Goal: Book appointment/travel/reservation: Book appointment/travel/reservation

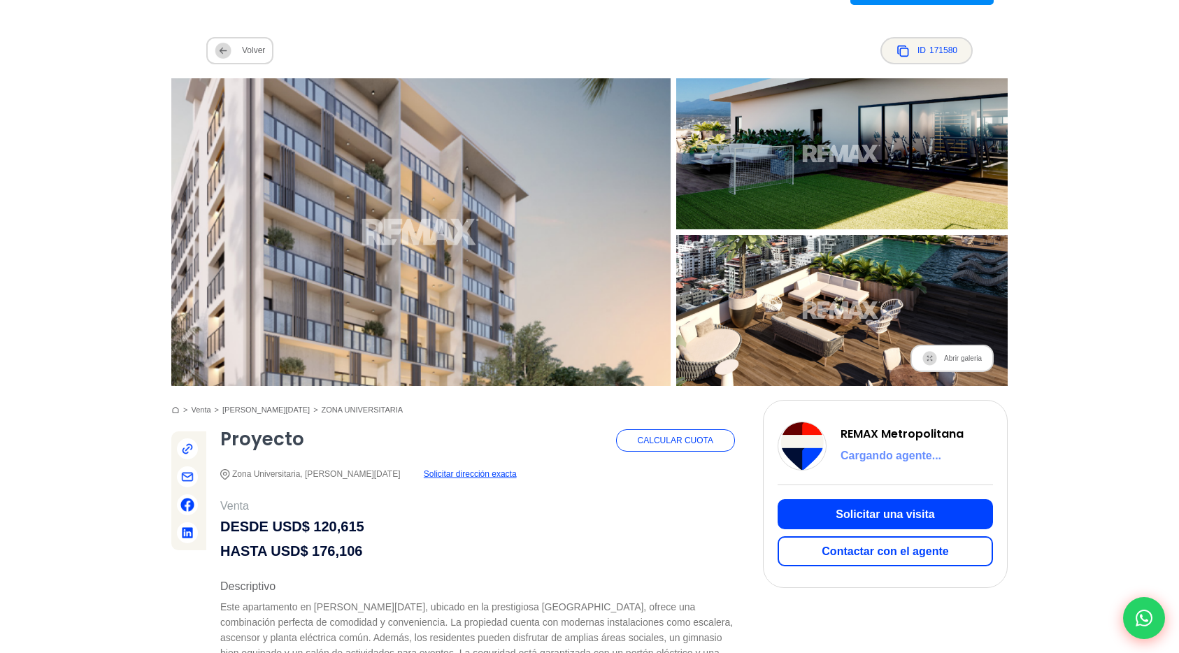
scroll to position [132, 0]
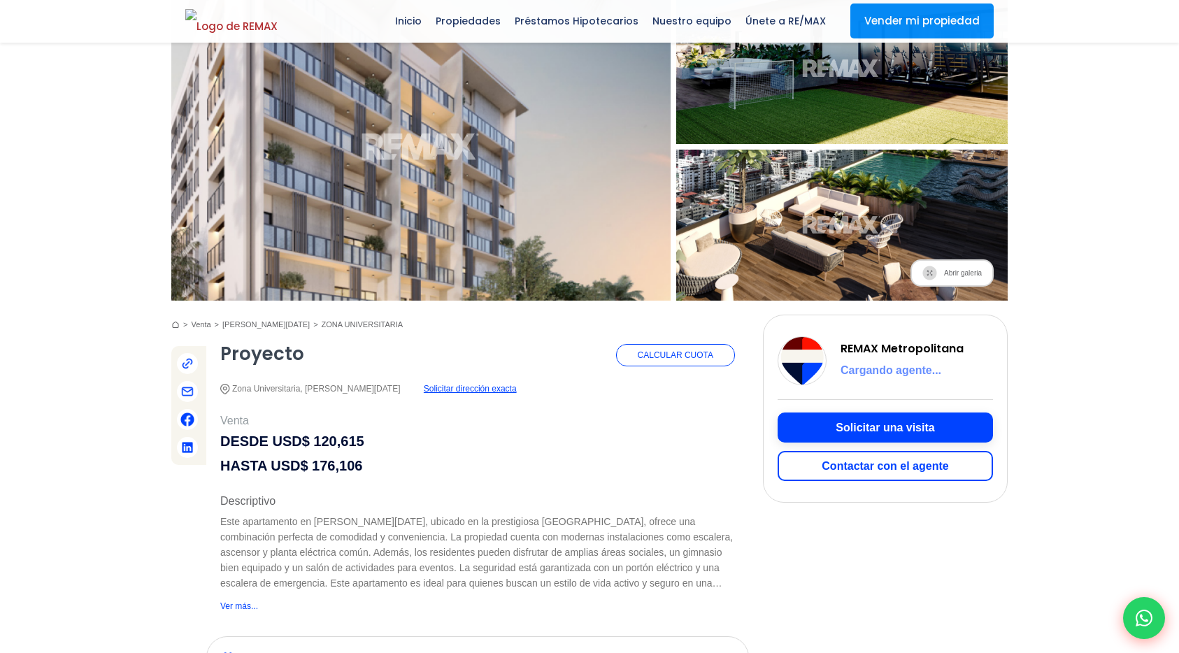
click at [832, 431] on button "Solicitar una visita" at bounding box center [885, 428] width 215 height 30
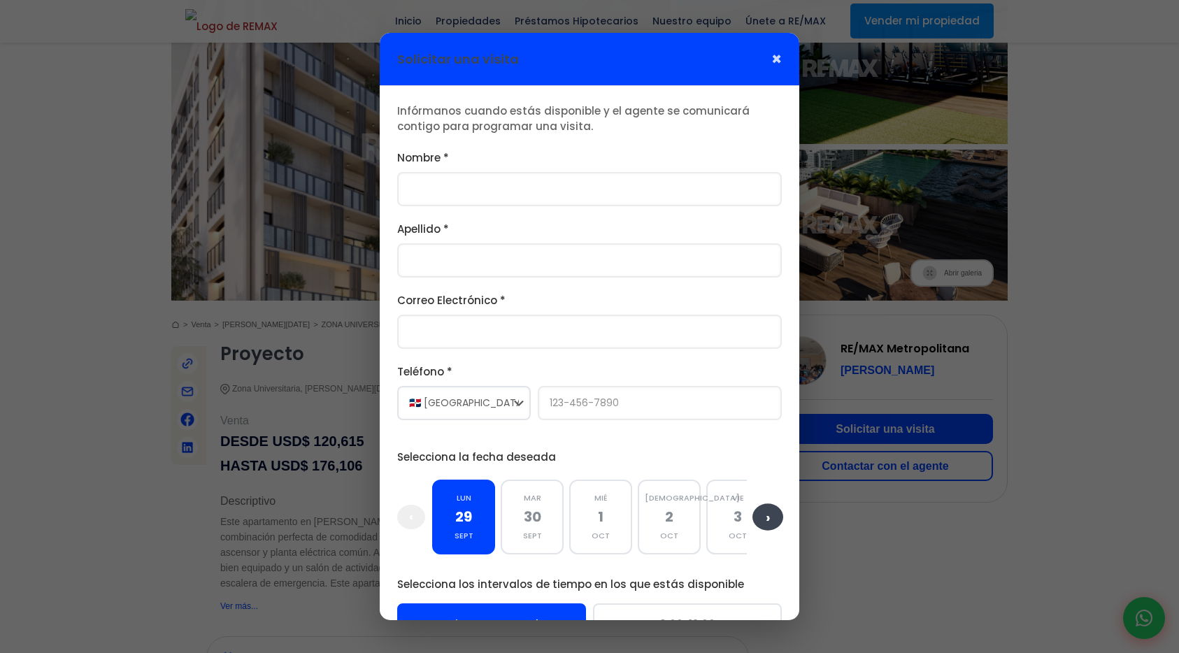
click at [777, 517] on button "›" at bounding box center [768, 517] width 31 height 27
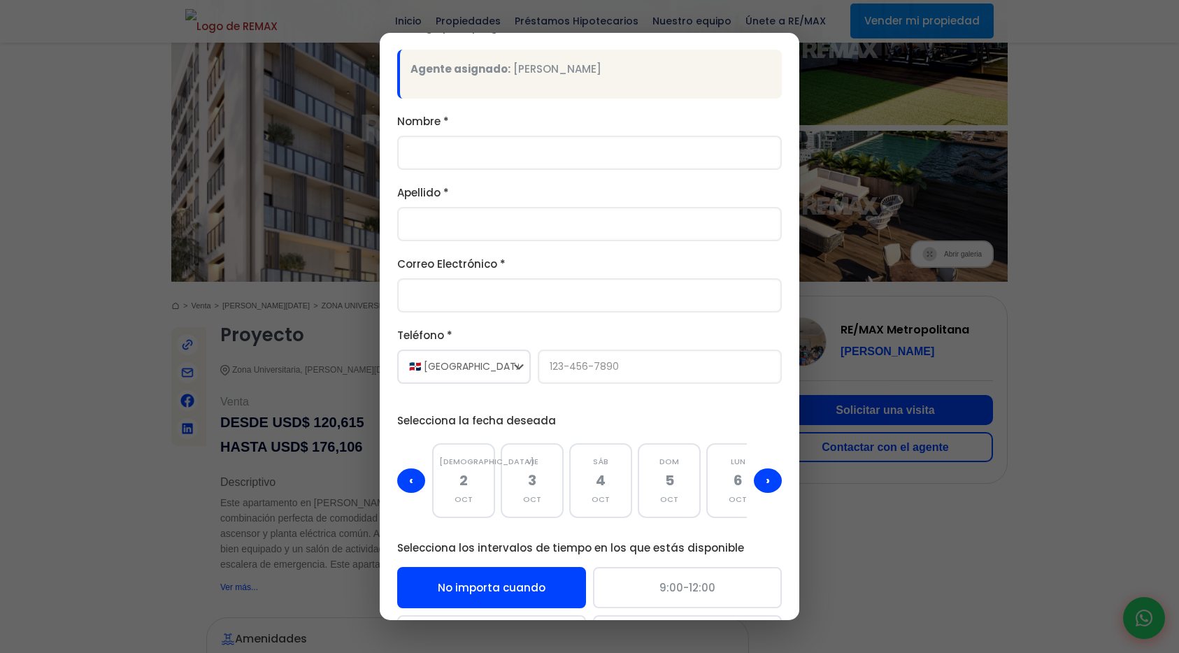
scroll to position [77, 0]
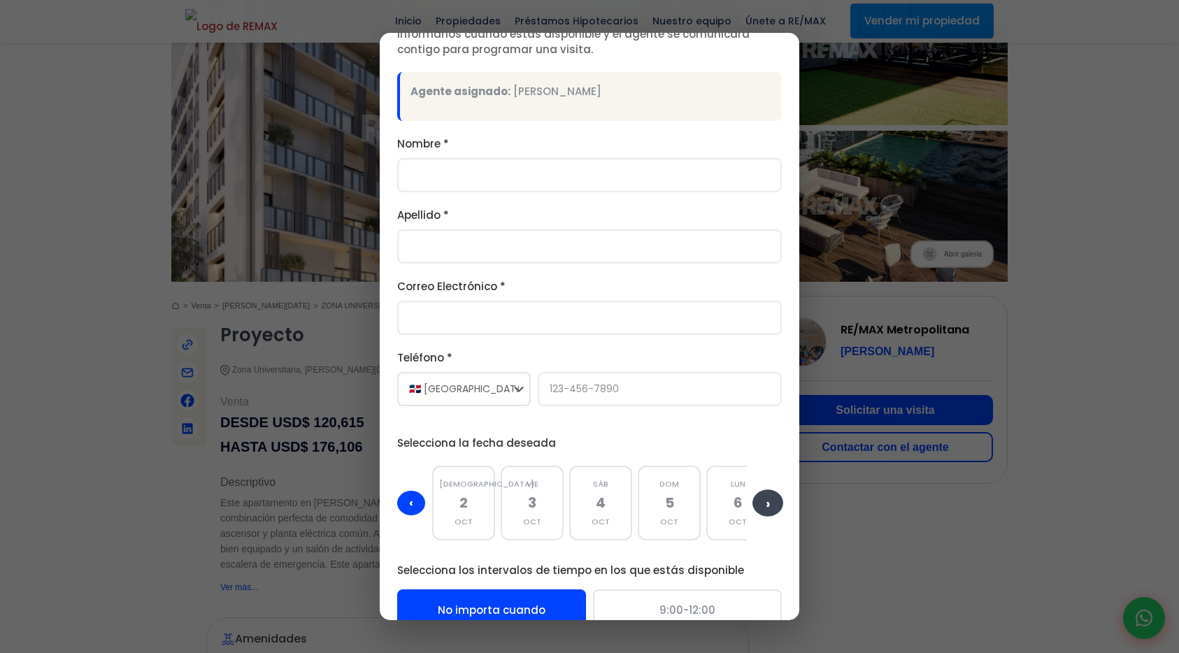
click at [768, 495] on button "›" at bounding box center [768, 503] width 31 height 27
click at [768, 500] on button "›" at bounding box center [768, 503] width 31 height 27
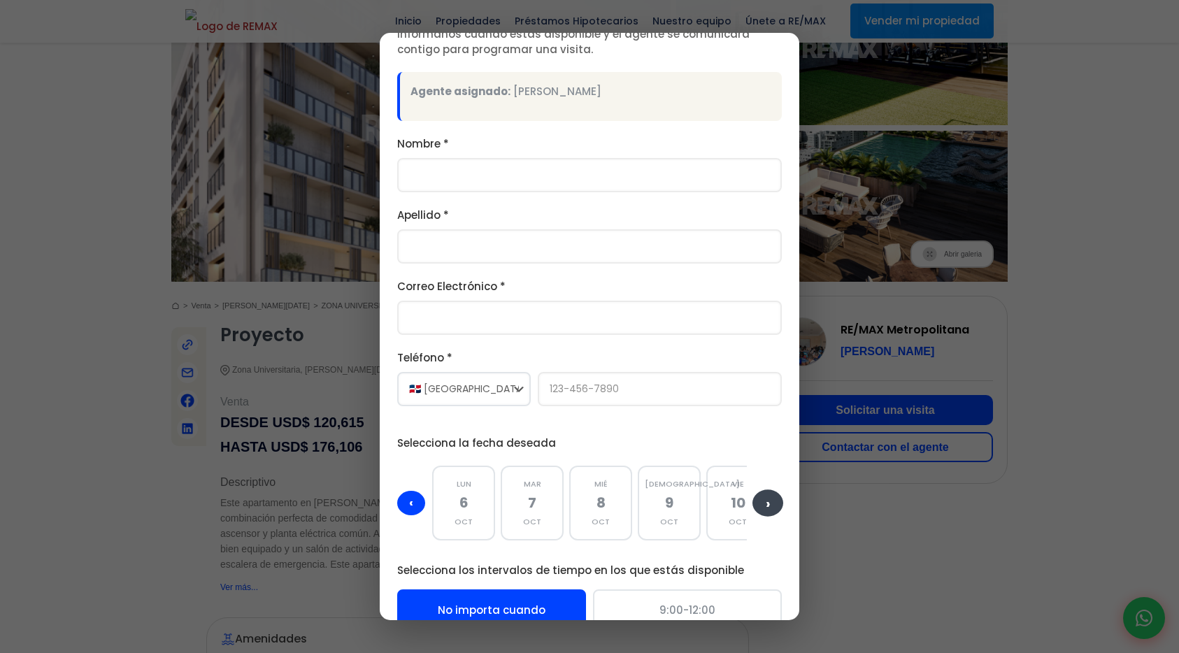
click at [768, 500] on button "›" at bounding box center [768, 503] width 31 height 27
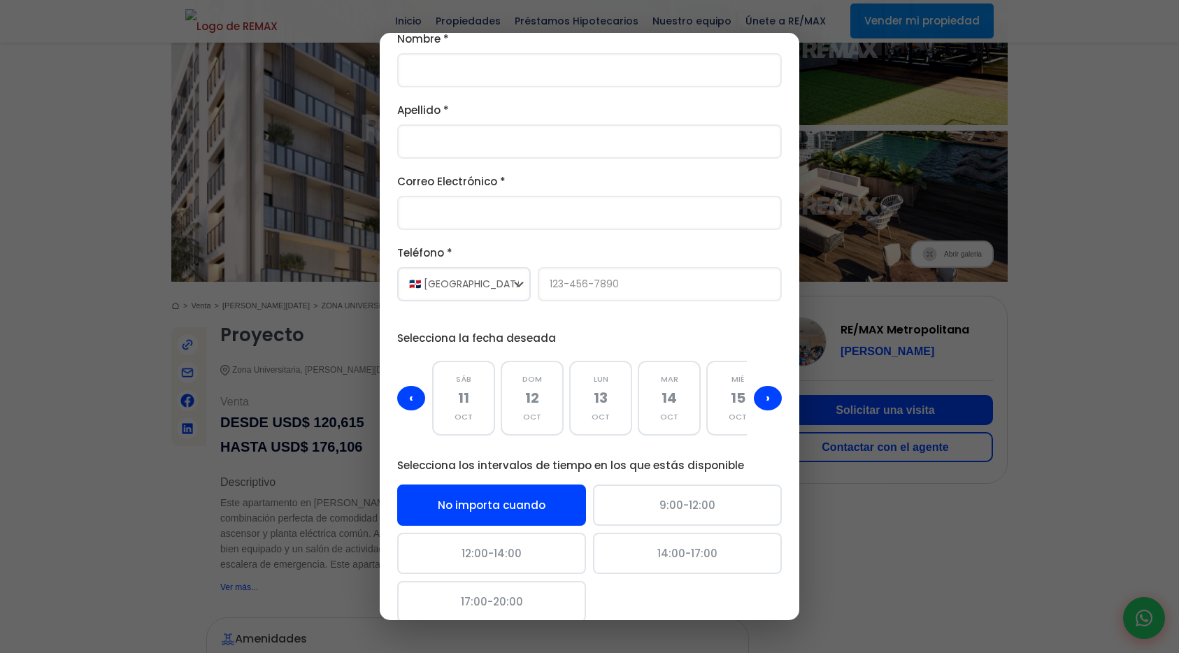
scroll to position [256, 0]
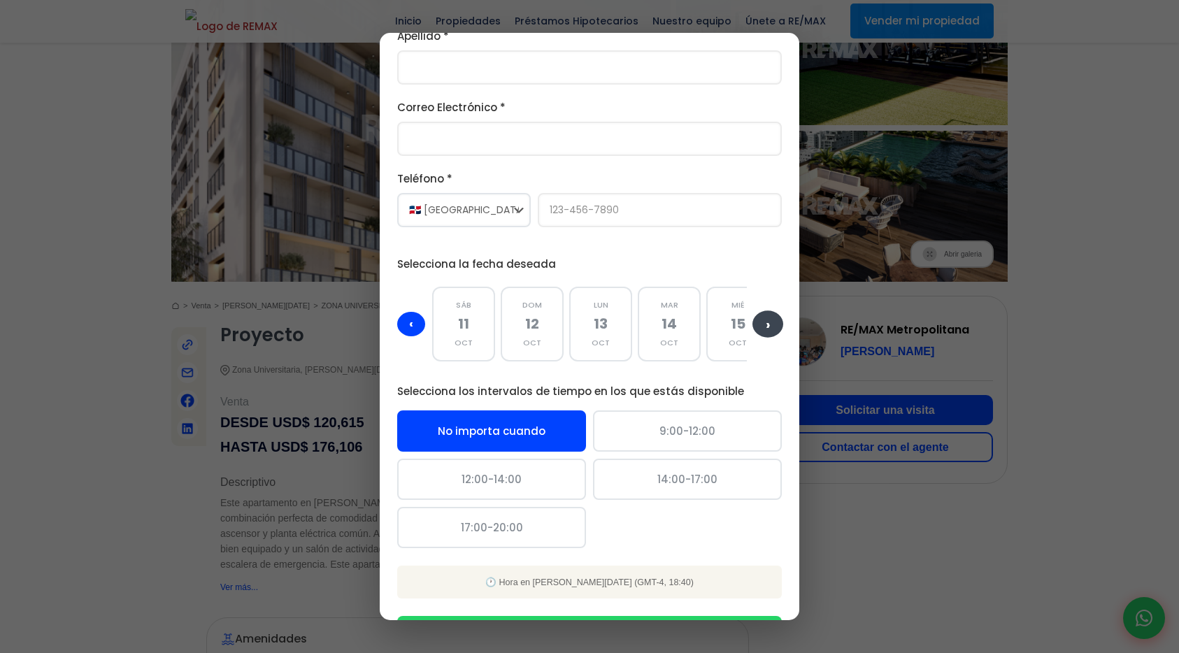
click at [775, 326] on button "›" at bounding box center [768, 324] width 31 height 27
click at [404, 329] on button "‹" at bounding box center [411, 324] width 31 height 27
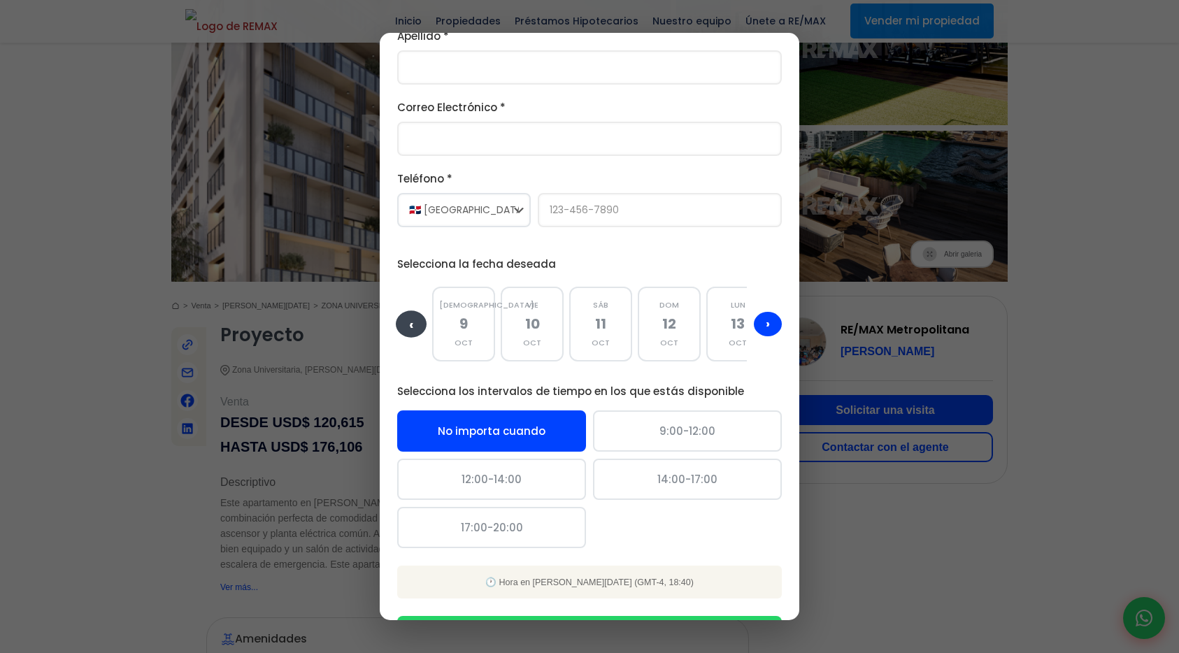
click at [404, 329] on button "‹" at bounding box center [411, 324] width 31 height 27
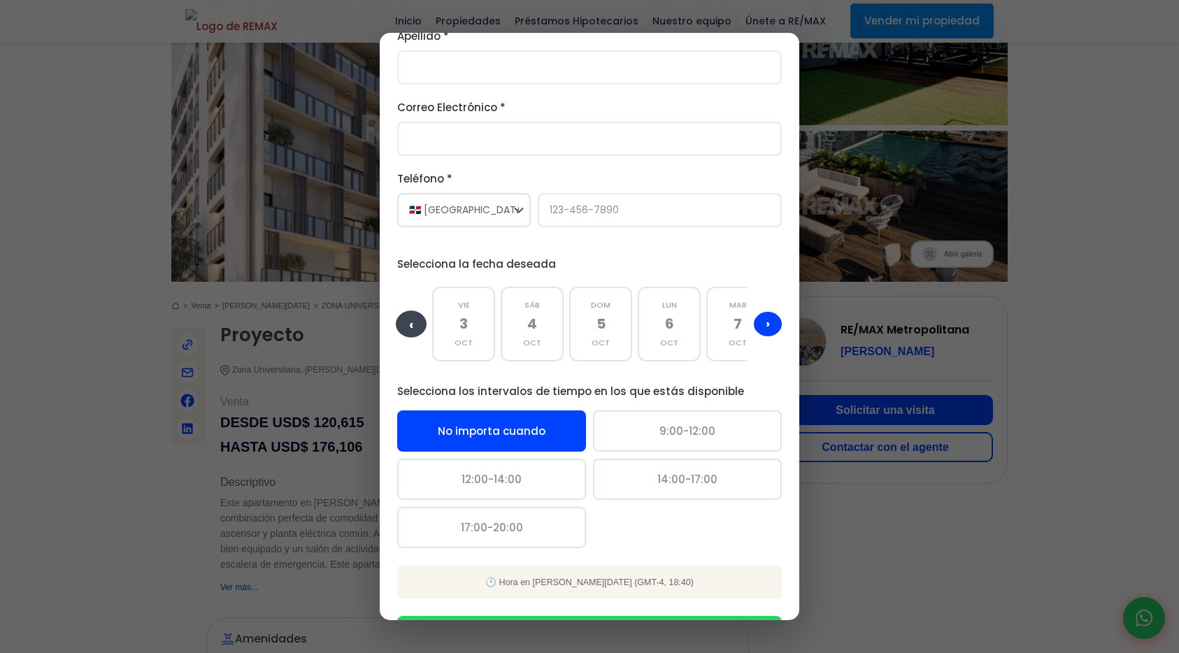
click at [404, 329] on button "‹" at bounding box center [411, 324] width 31 height 27
click at [769, 324] on button "›" at bounding box center [768, 324] width 31 height 27
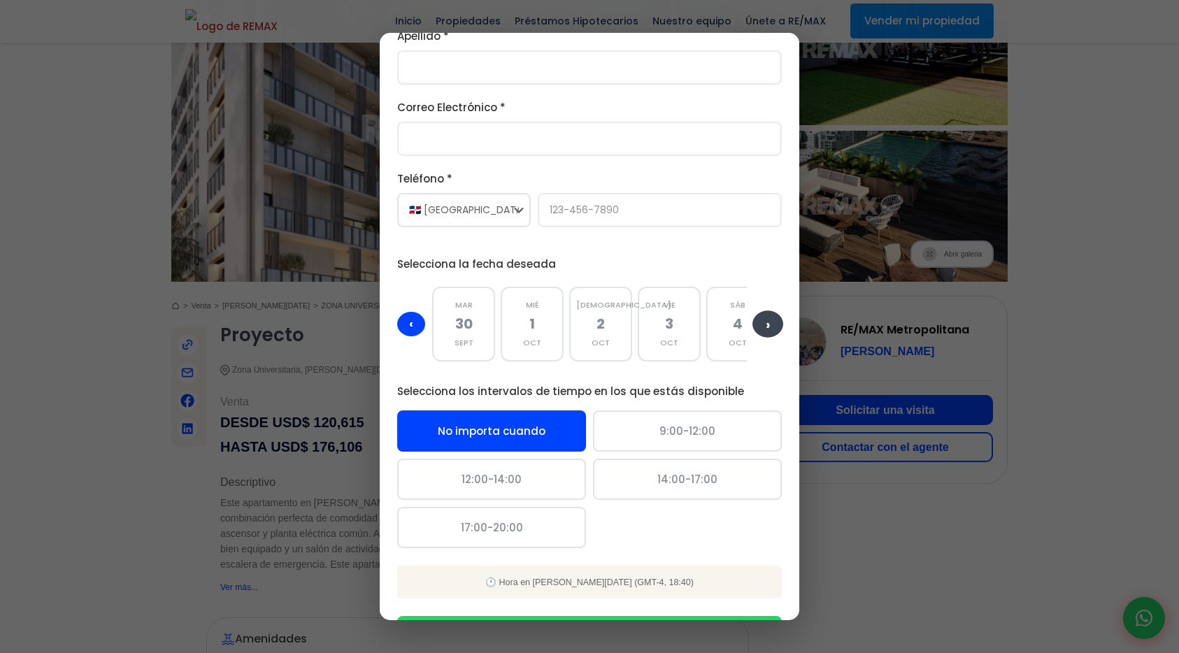
click at [769, 324] on button "›" at bounding box center [768, 324] width 31 height 27
click at [629, 311] on div "[DATE]" at bounding box center [600, 322] width 63 height 75
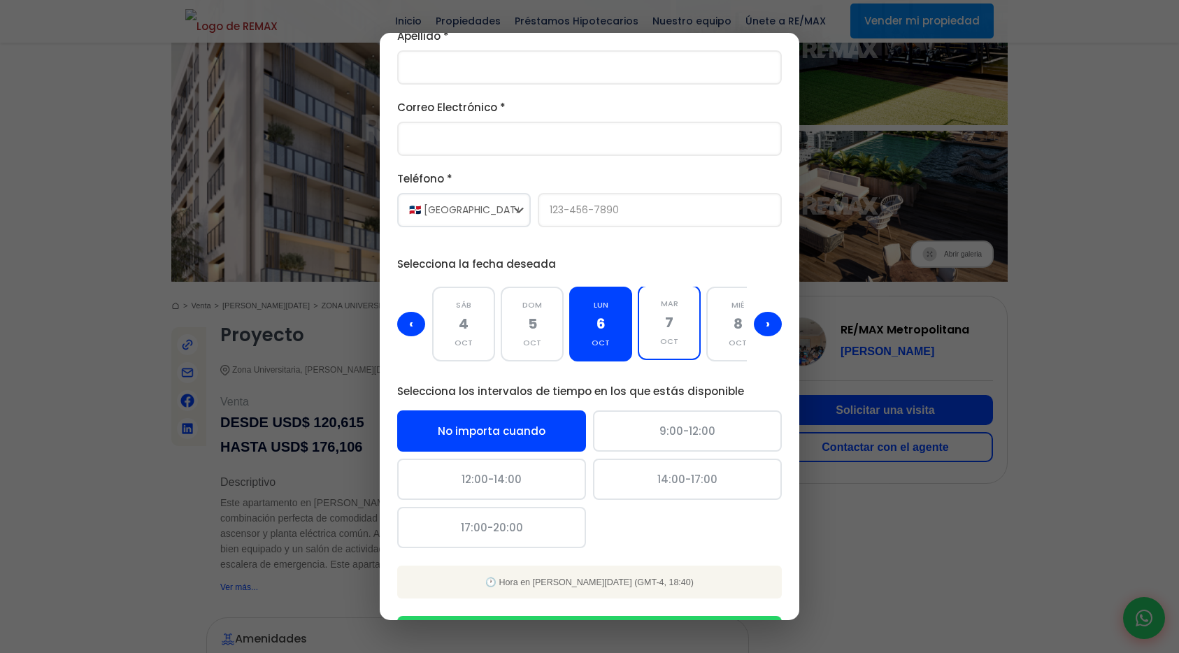
click at [671, 334] on div "oct" at bounding box center [669, 341] width 49 height 17
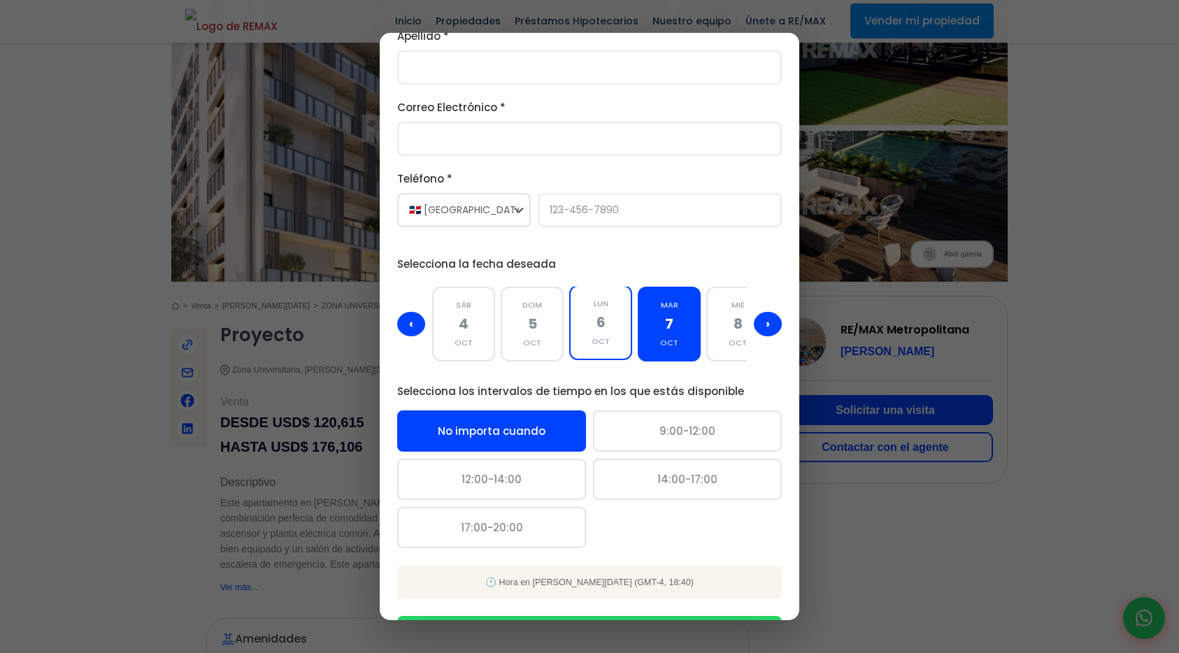
click at [596, 334] on div "oct" at bounding box center [600, 341] width 49 height 17
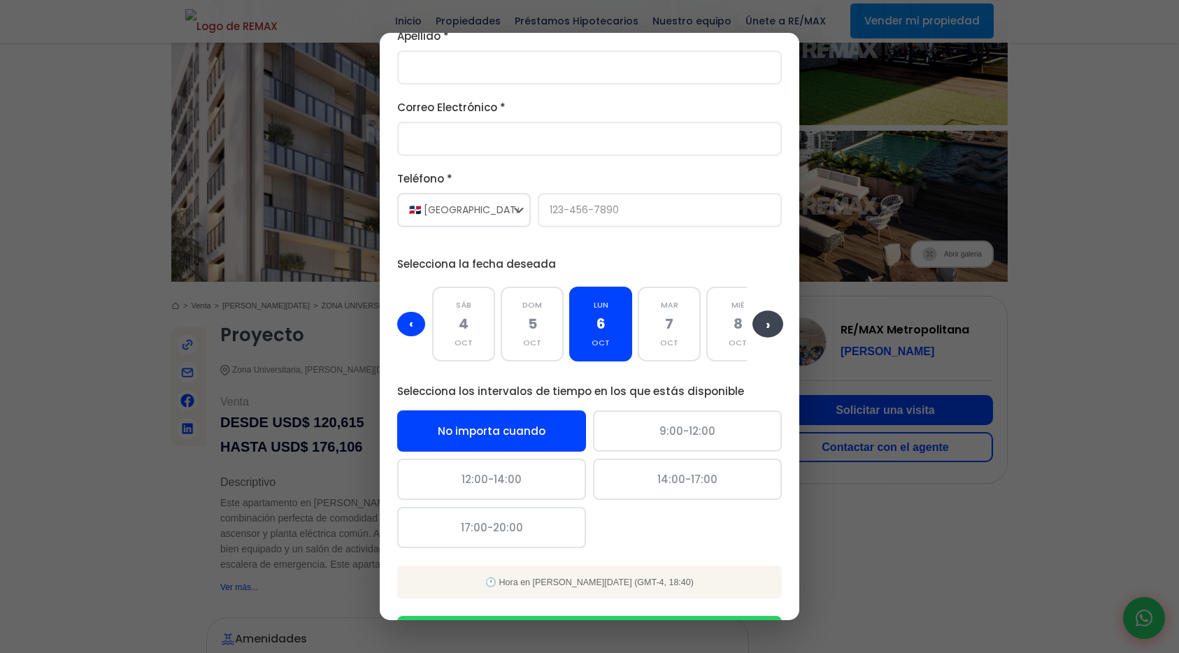
click at [770, 332] on button "›" at bounding box center [768, 324] width 31 height 27
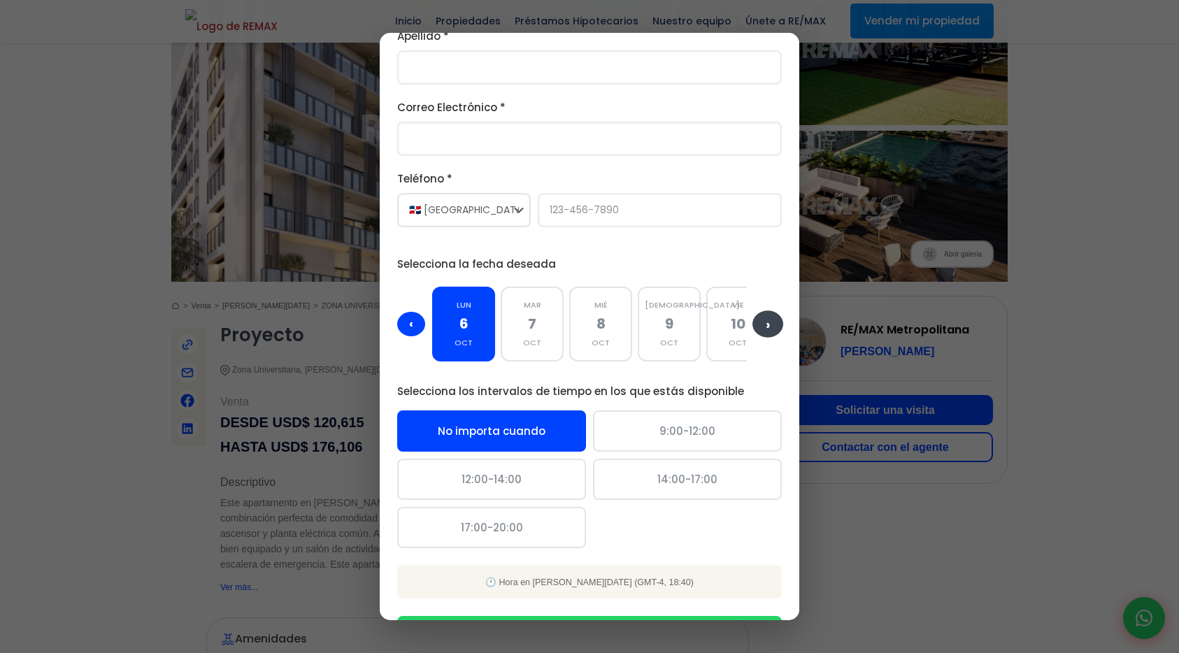
click at [770, 332] on button "›" at bounding box center [768, 324] width 31 height 27
click at [409, 313] on button "‹" at bounding box center [411, 324] width 31 height 27
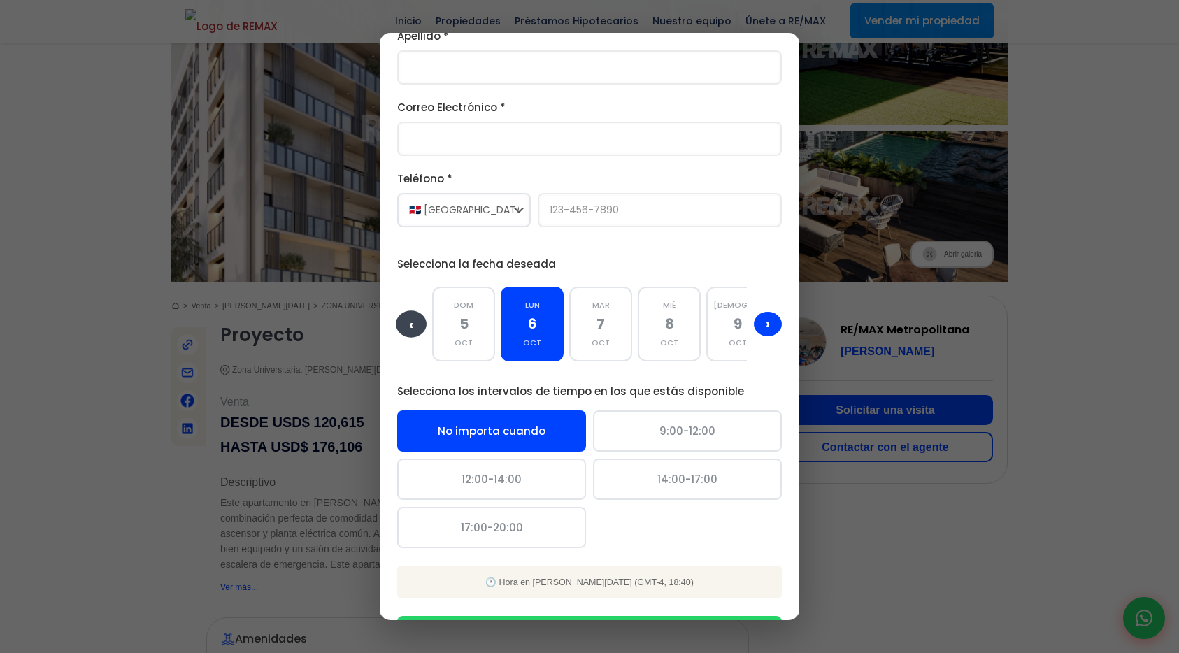
click at [409, 313] on button "‹" at bounding box center [411, 324] width 31 height 27
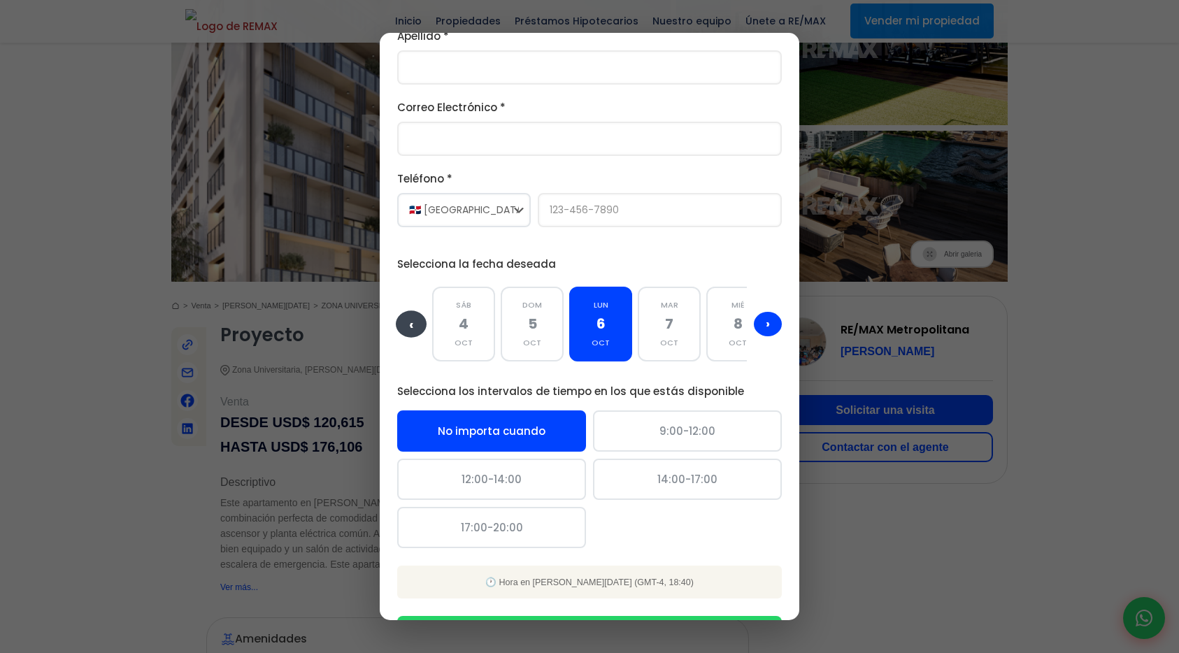
click at [409, 313] on button "‹" at bounding box center [411, 324] width 31 height 27
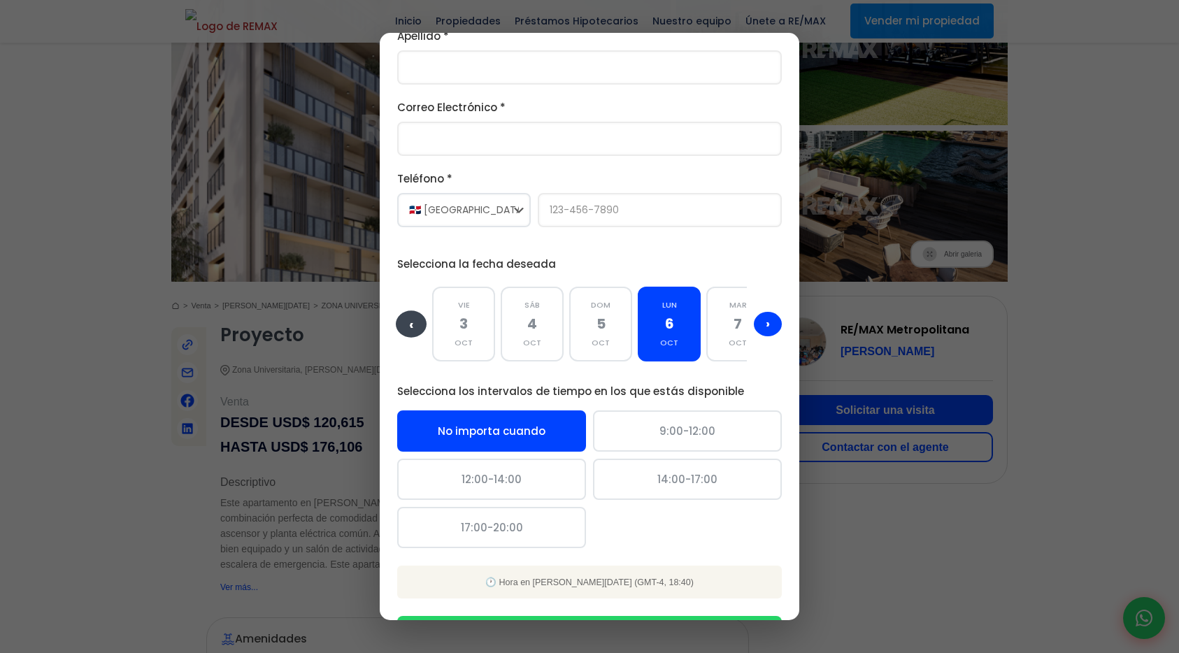
click at [409, 313] on button "‹" at bounding box center [411, 324] width 31 height 27
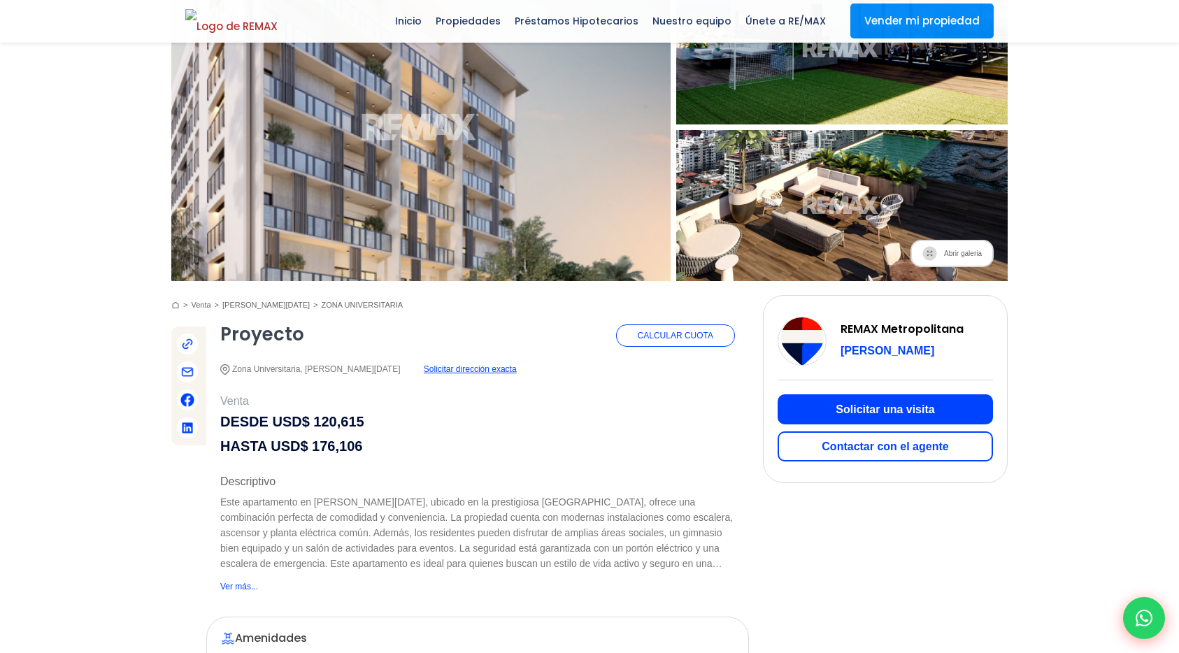
scroll to position [151, 0]
click at [823, 414] on button "Solicitar una visita" at bounding box center [885, 409] width 215 height 30
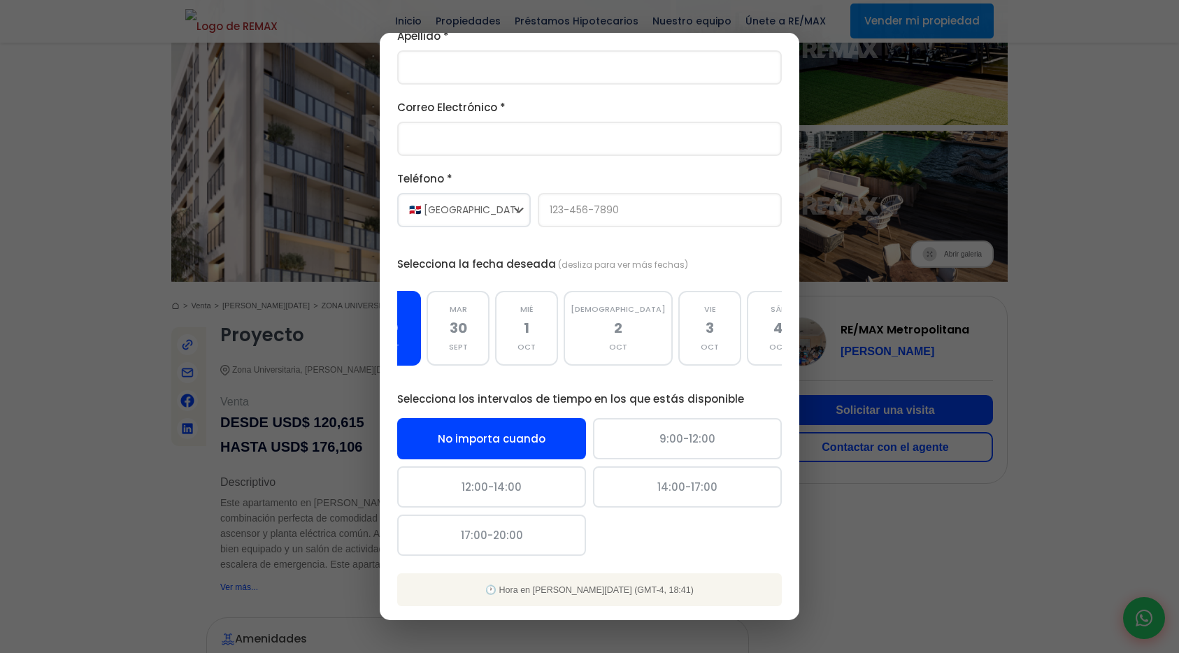
scroll to position [0, 31]
drag, startPoint x: 465, startPoint y: 375, endPoint x: 433, endPoint y: 378, distance: 31.7
click at [433, 378] on form "Nombre * Apellido * Correo Electrónico * Teléfono * 🇩🇴 República Dominicana +1 …" at bounding box center [589, 307] width 385 height 702
drag, startPoint x: 525, startPoint y: 327, endPoint x: 425, endPoint y: 325, distance: 100.0
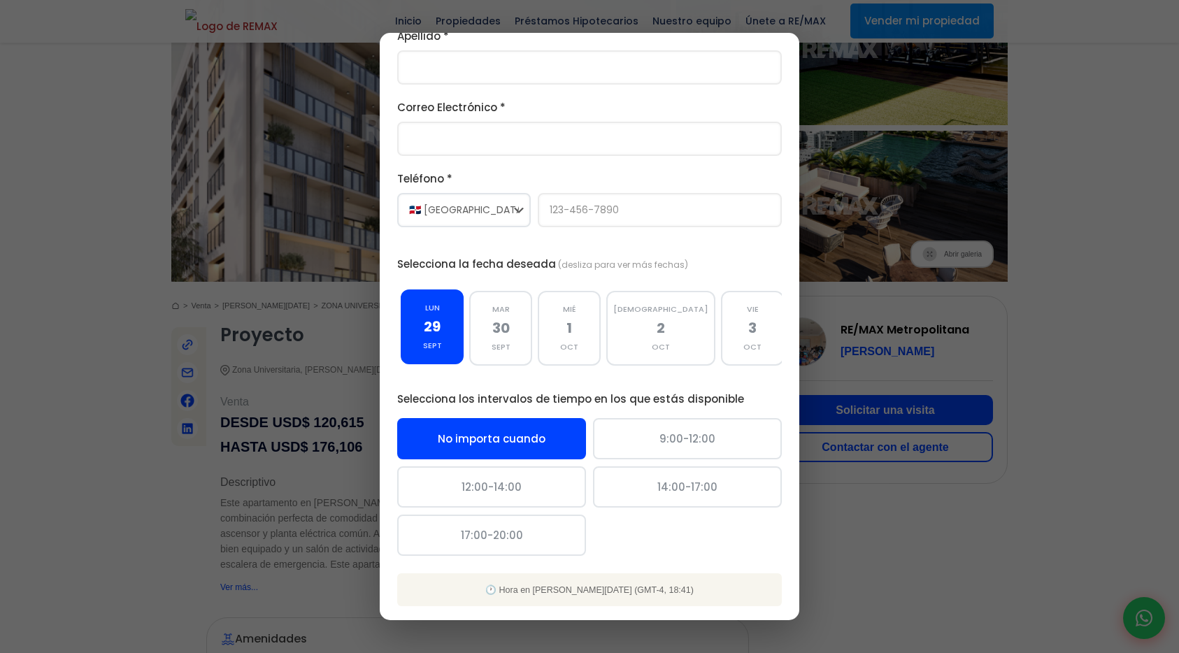
click at [427, 325] on div "lun 29 sept mar 30 sept mié 1 oct jue 2 oct vie 3 oct sáb 4 oct dom 5 oct lun 6…" at bounding box center [589, 328] width 385 height 89
drag, startPoint x: 562, startPoint y: 320, endPoint x: 425, endPoint y: 329, distance: 137.5
click at [425, 329] on div "lun 29 sept mar 30 sept mié 1 oct jue 2 oct vie 3 oct sáb 4 oct dom 5 oct lun 6…" at bounding box center [589, 328] width 385 height 89
drag, startPoint x: 449, startPoint y: 376, endPoint x: 498, endPoint y: 378, distance: 49.0
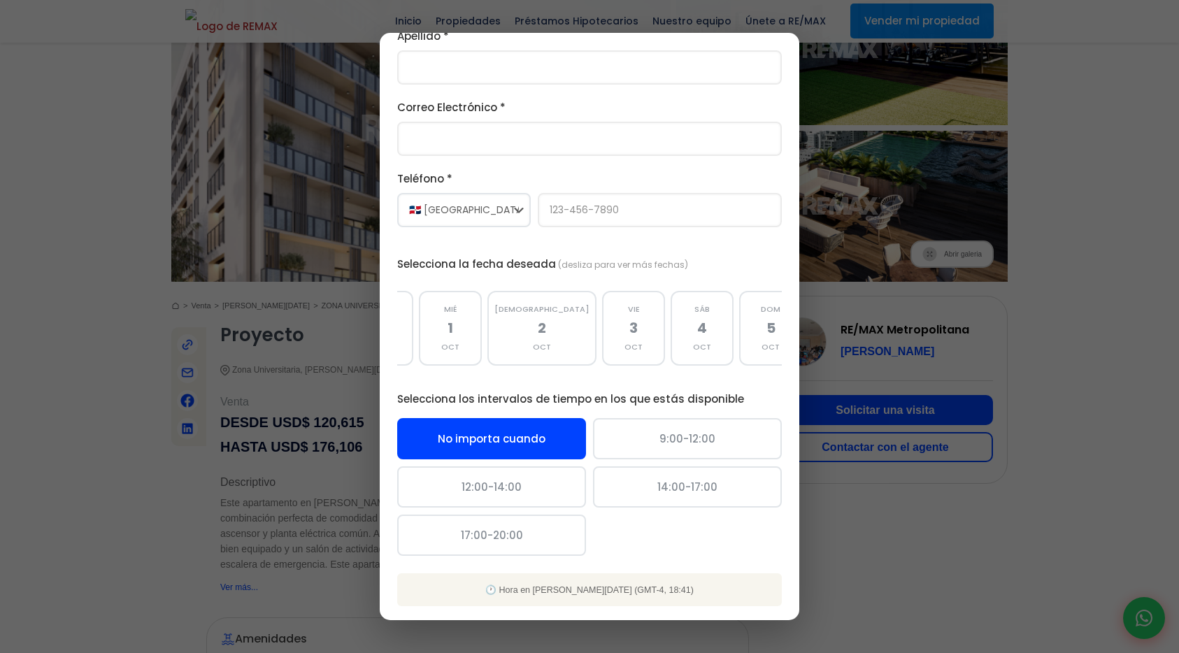
click at [498, 378] on form "Nombre * Apellido * Correo Electrónico * Teléfono * 🇩🇴 República Dominicana +1 …" at bounding box center [589, 307] width 385 height 702
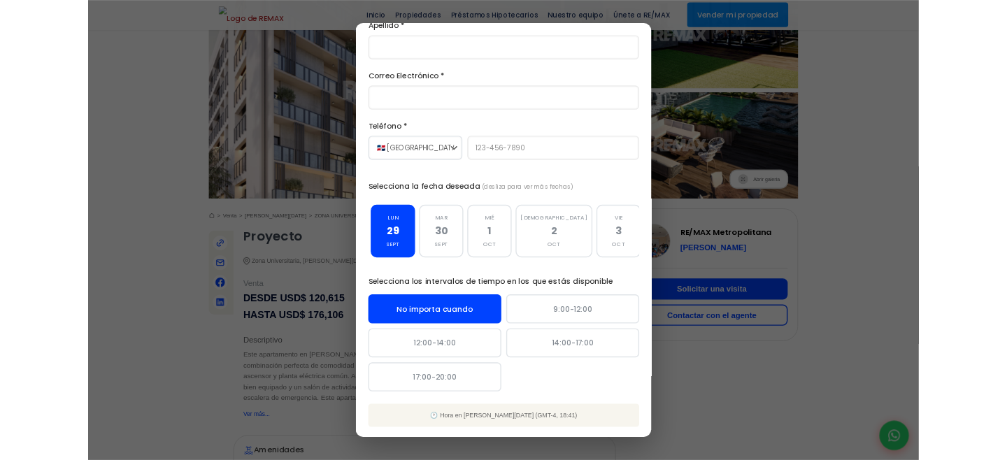
scroll to position [256, 0]
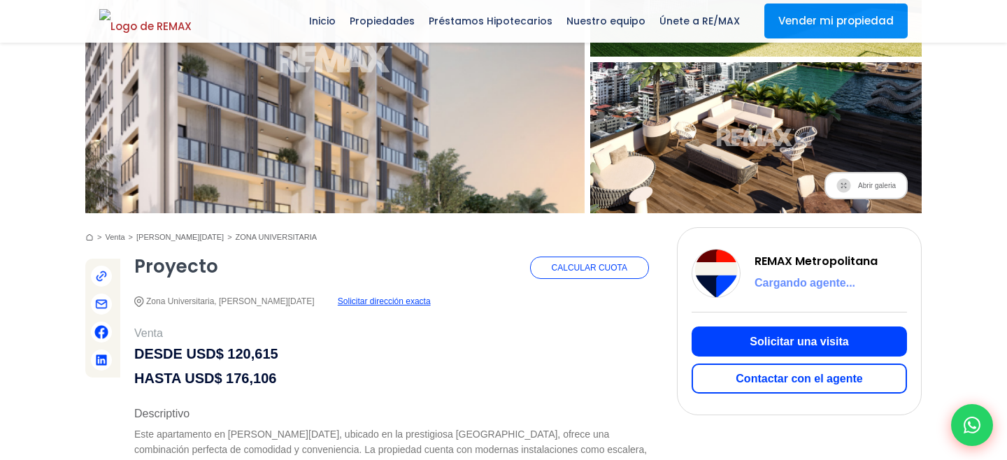
scroll to position [282, 0]
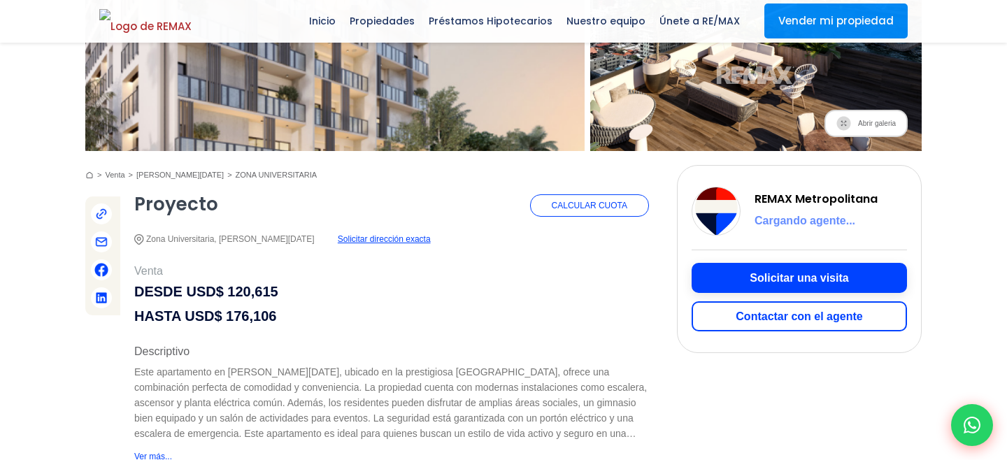
click at [763, 281] on button "Solicitar una visita" at bounding box center [799, 278] width 215 height 30
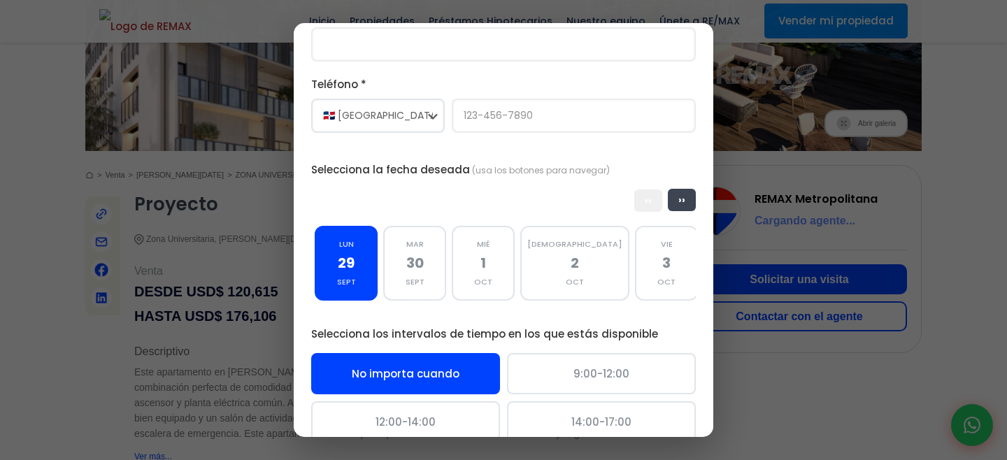
click at [679, 204] on button "››" at bounding box center [682, 200] width 28 height 22
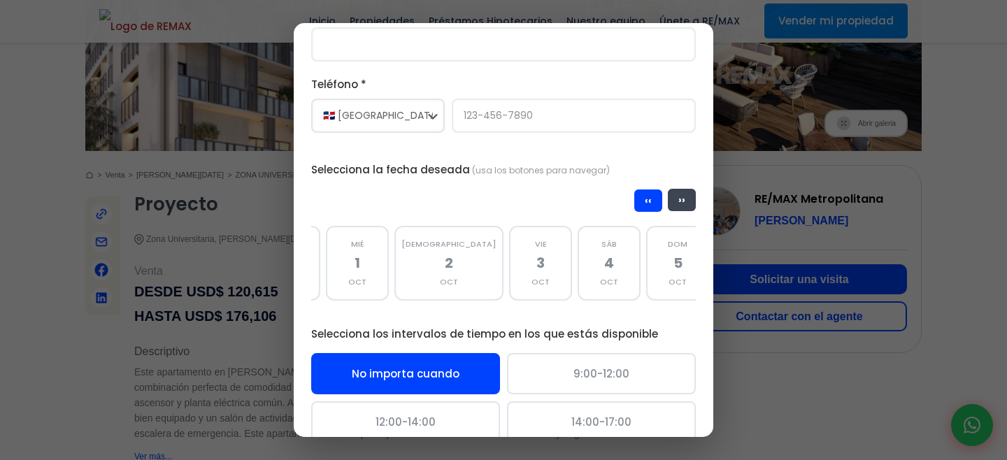
click at [678, 204] on button "››" at bounding box center [682, 200] width 28 height 22
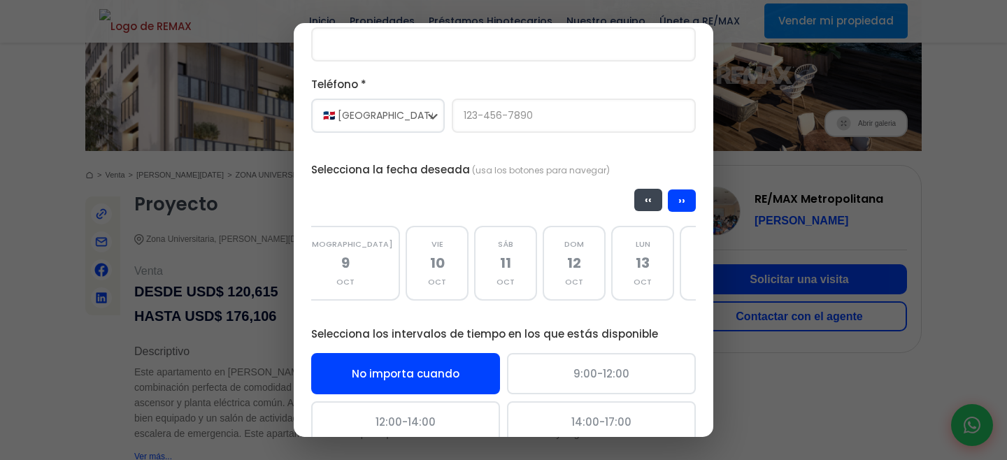
click at [649, 208] on button "‹‹" at bounding box center [648, 200] width 28 height 22
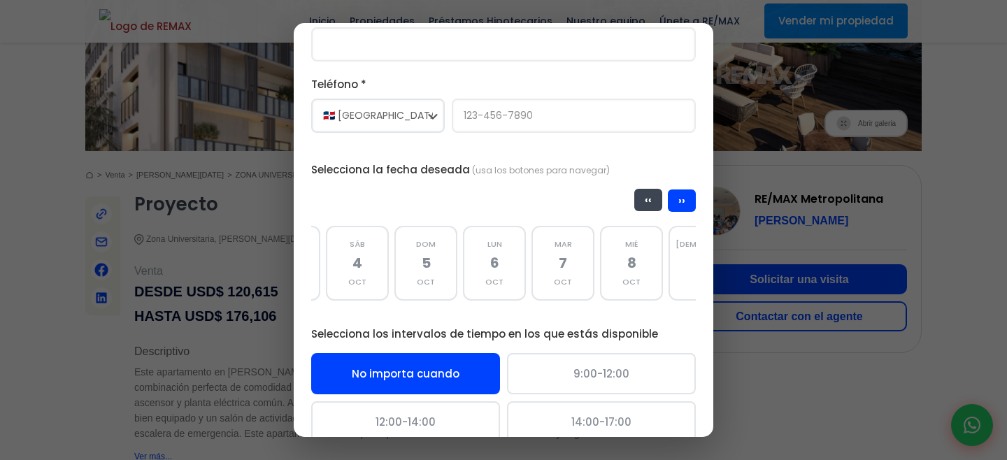
click at [649, 208] on button "‹‹" at bounding box center [648, 200] width 28 height 22
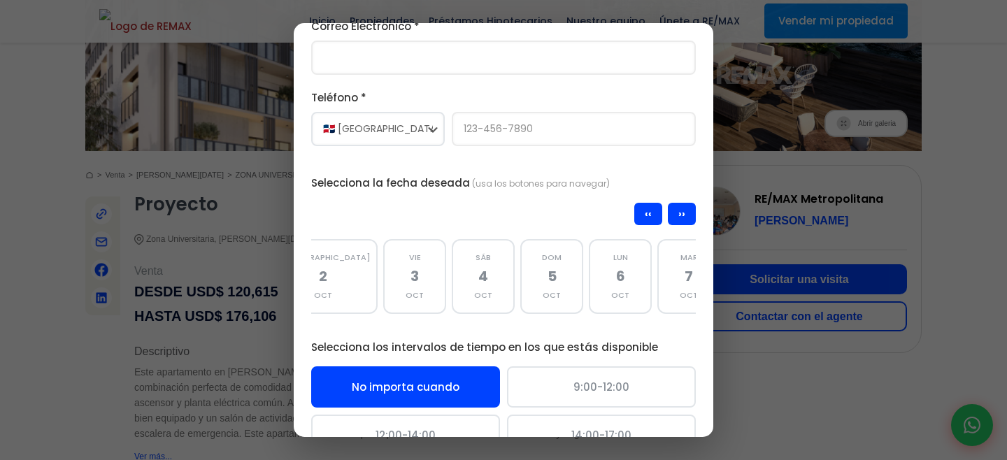
scroll to position [330, 0]
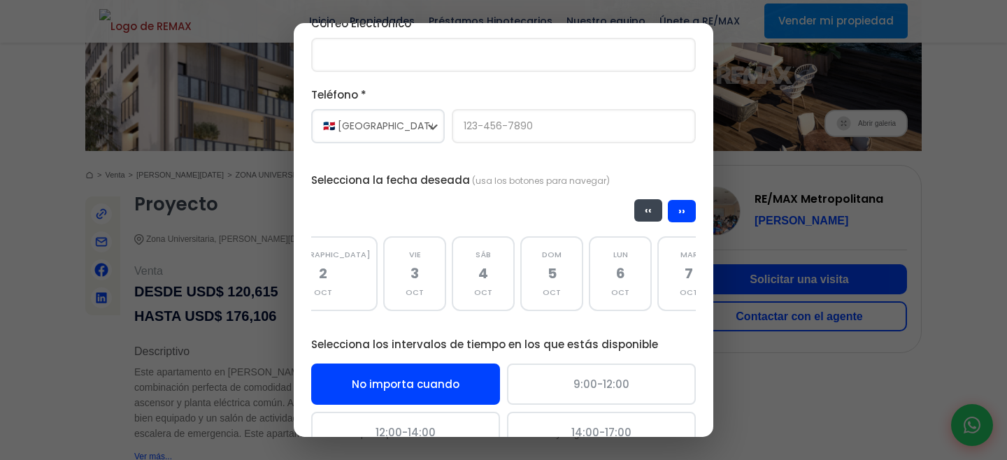
click at [644, 212] on button "‹‹" at bounding box center [648, 210] width 28 height 22
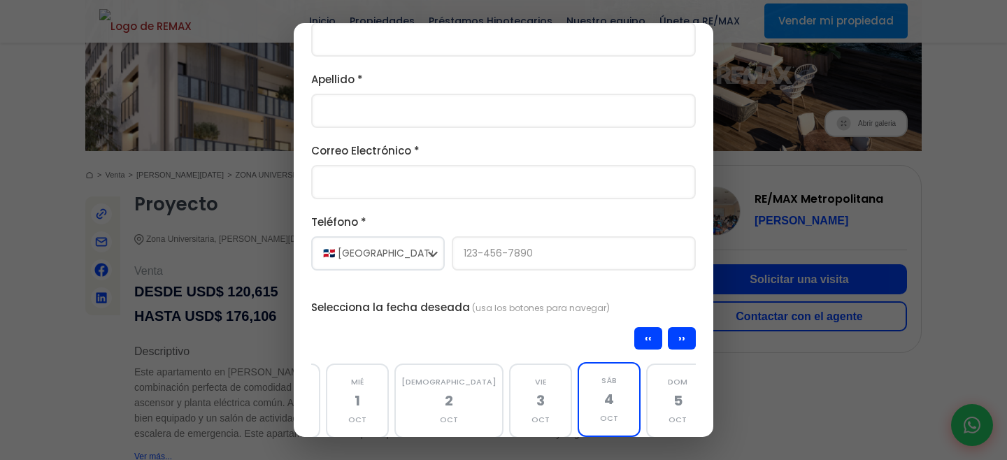
scroll to position [225, 0]
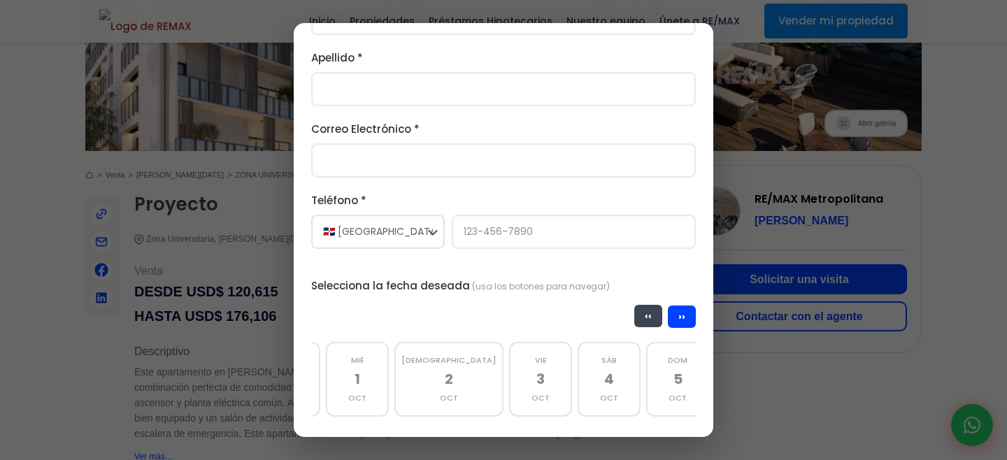
click at [646, 310] on button "‹‹" at bounding box center [648, 316] width 28 height 22
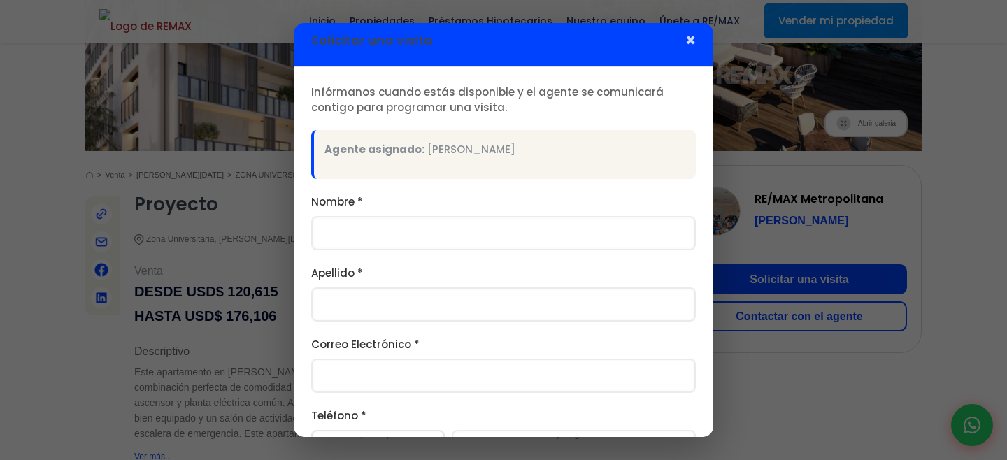
scroll to position [0, 0]
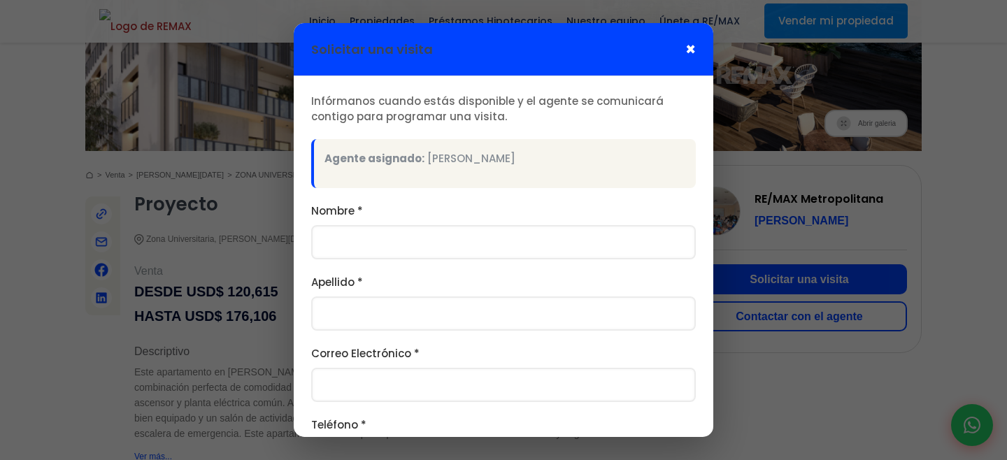
click at [690, 47] on span "×" at bounding box center [691, 49] width 10 height 17
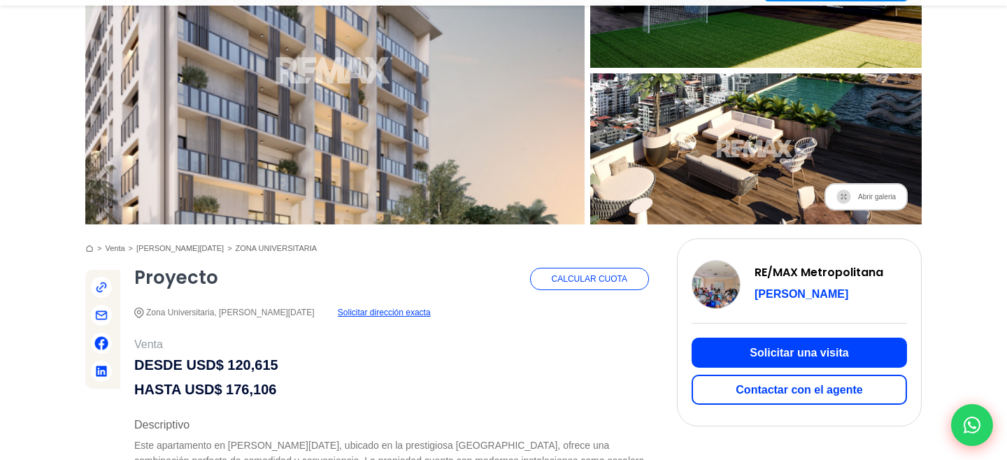
scroll to position [311, 0]
